Goal: Navigation & Orientation: Go to known website

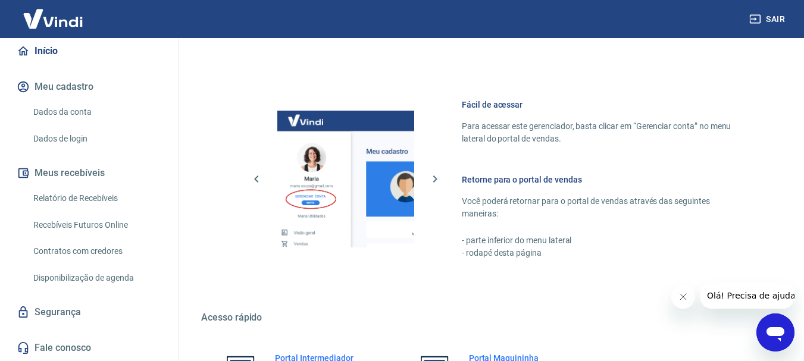
scroll to position [739, 0]
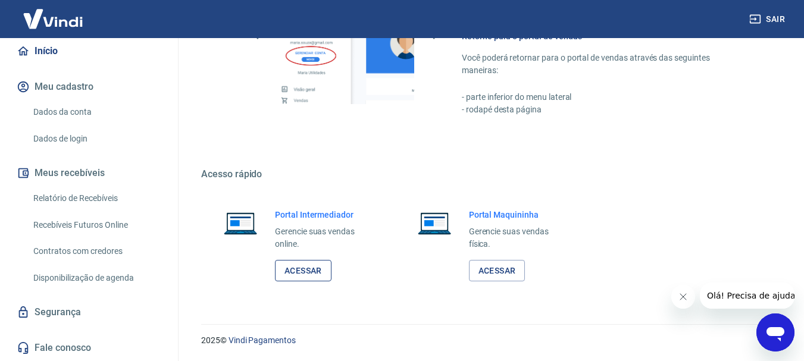
click at [304, 265] on link "Acessar" at bounding box center [303, 271] width 57 height 22
